Goal: Check status: Check status

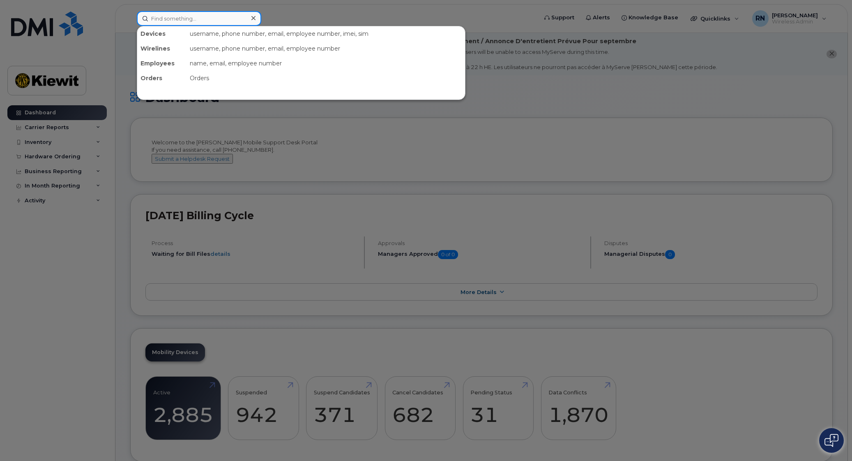
click at [187, 17] on input at bounding box center [199, 18] width 125 height 15
paste input "236-339-4832"
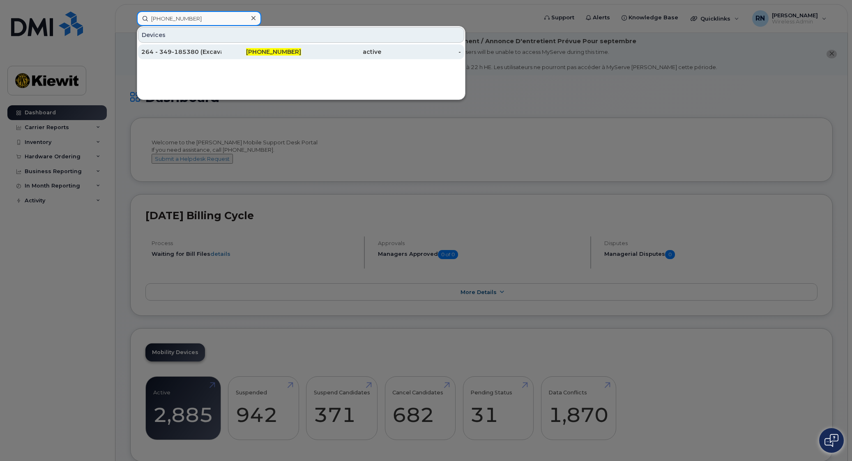
type input "236-339-4832"
click at [195, 50] on div "264 - 349-185380 (Excavator)" at bounding box center [181, 52] width 80 height 8
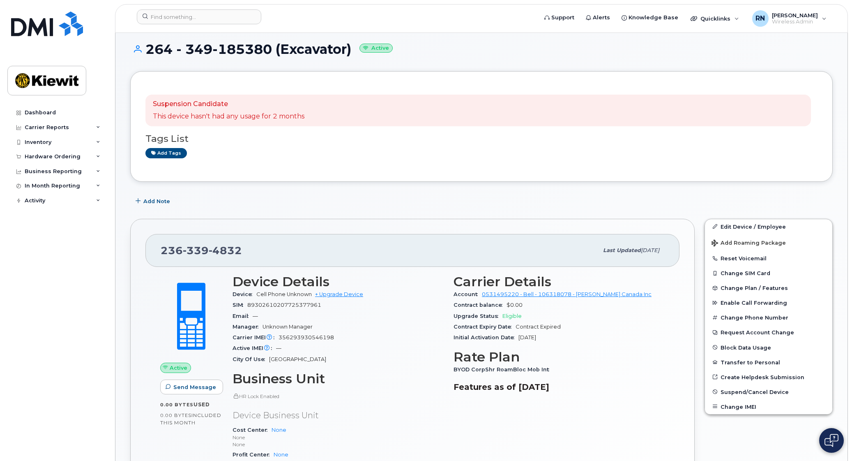
scroll to position [51, 0]
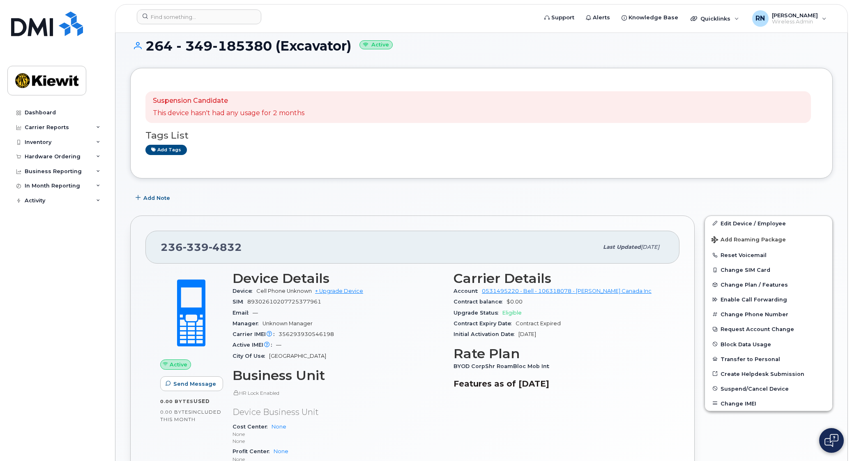
click at [433, 176] on div "Suspension Candidate This device hasn't had any usage for 2 months Tags List Ad…" at bounding box center [481, 123] width 703 height 111
